Goal: Task Accomplishment & Management: Manage account settings

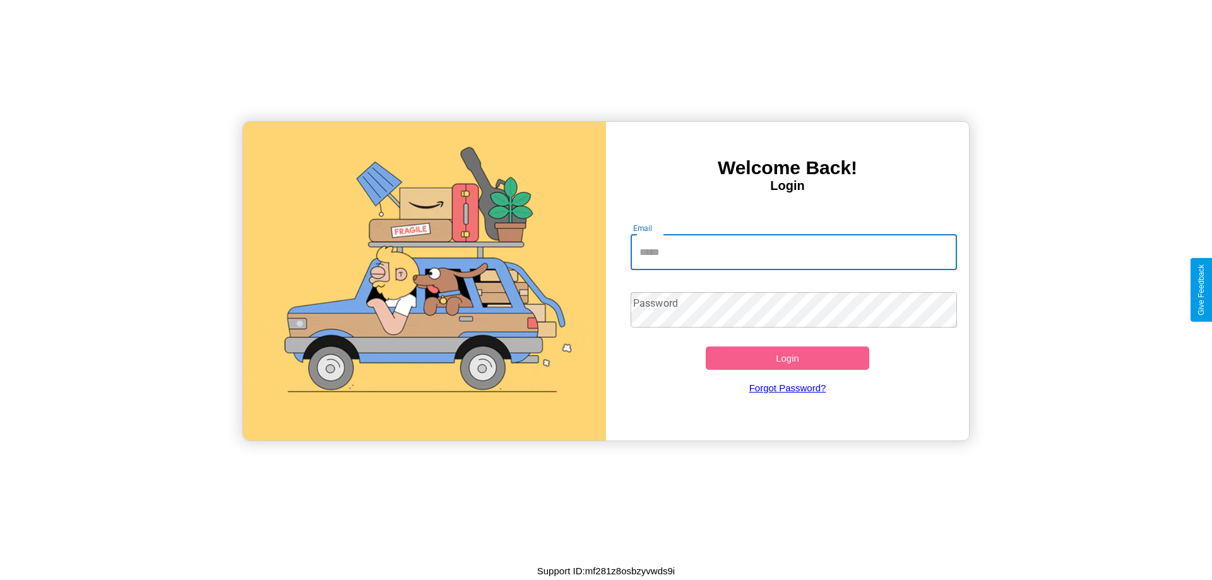
click at [794, 252] on input "Email" at bounding box center [794, 252] width 327 height 35
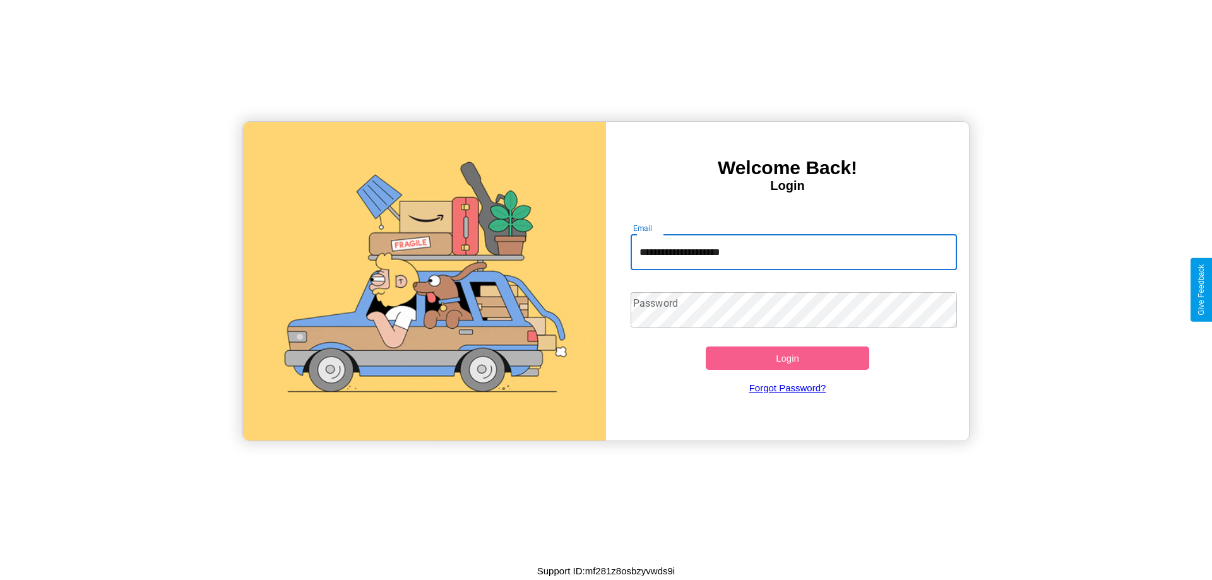
type input "**********"
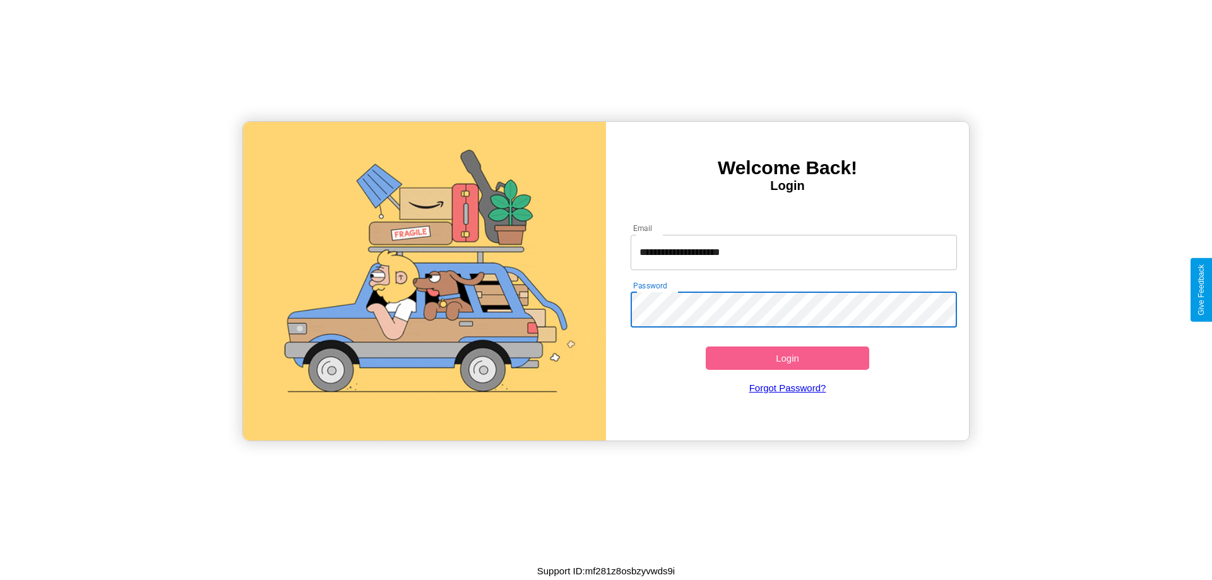
click at [787, 358] on button "Login" at bounding box center [788, 358] width 164 height 23
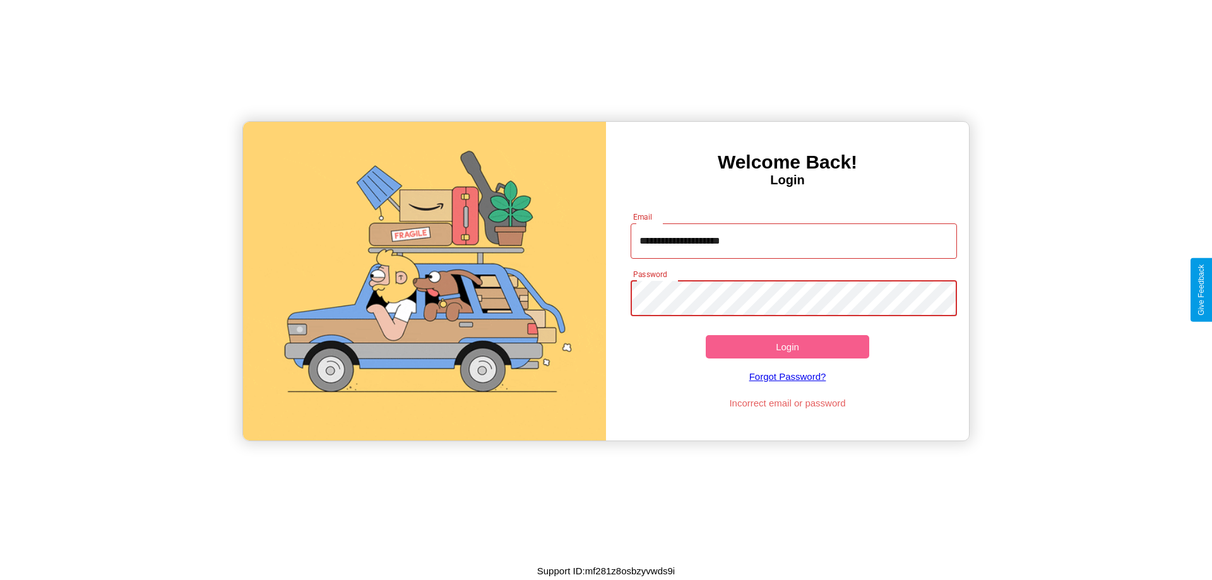
click at [787, 347] on button "Login" at bounding box center [788, 346] width 164 height 23
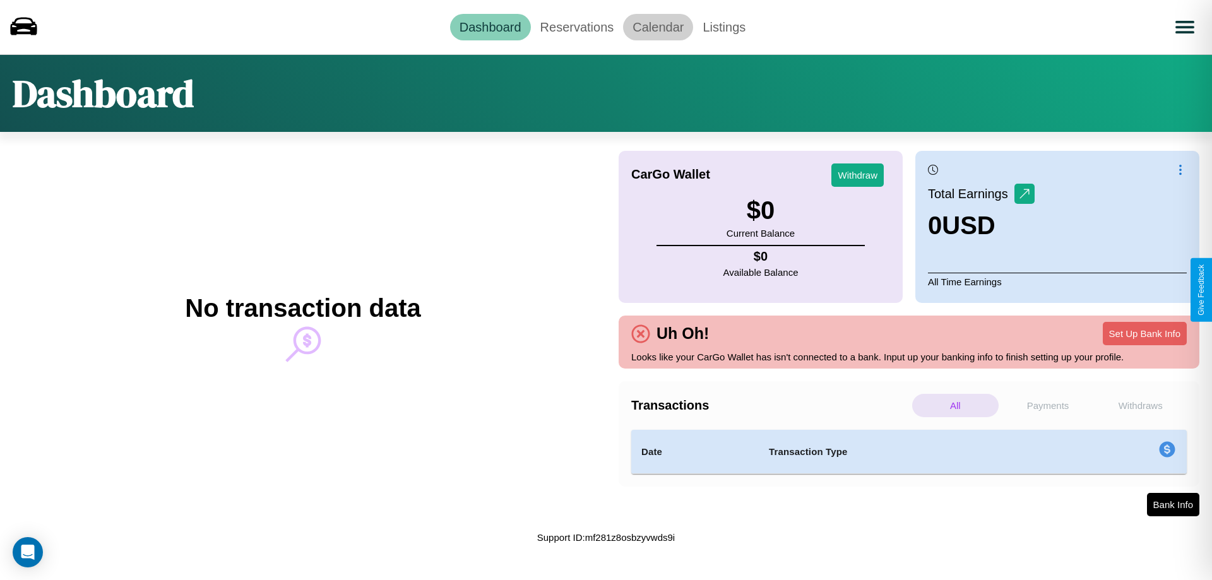
click at [658, 27] on link "Calendar" at bounding box center [658, 27] width 70 height 27
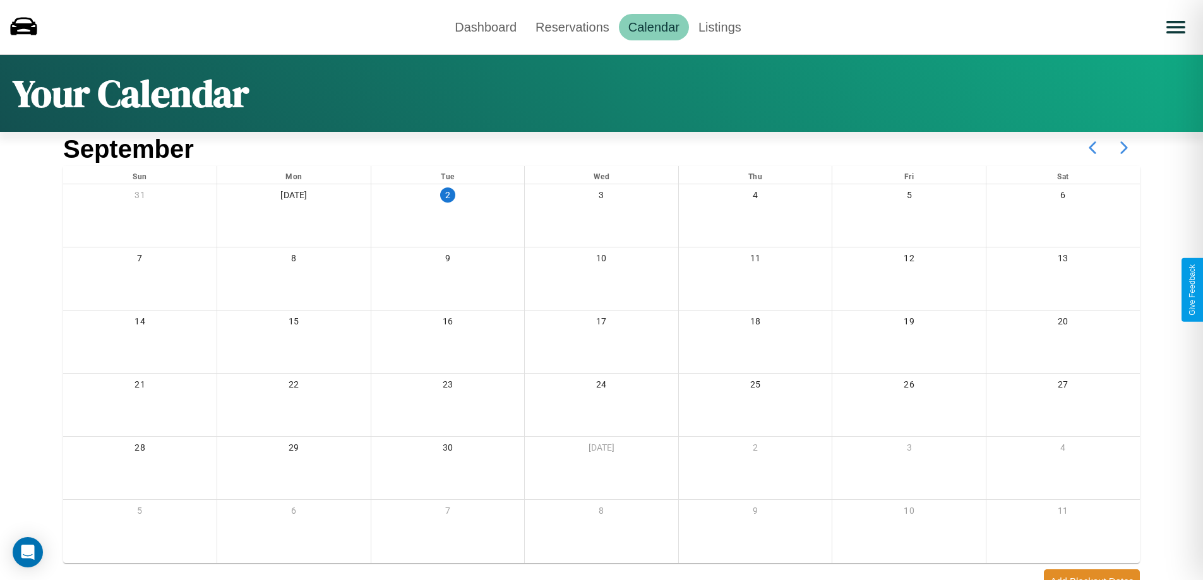
click at [1124, 148] on icon at bounding box center [1124, 148] width 32 height 32
click at [572, 27] on link "Reservations" at bounding box center [572, 27] width 93 height 27
